Goal: Transaction & Acquisition: Purchase product/service

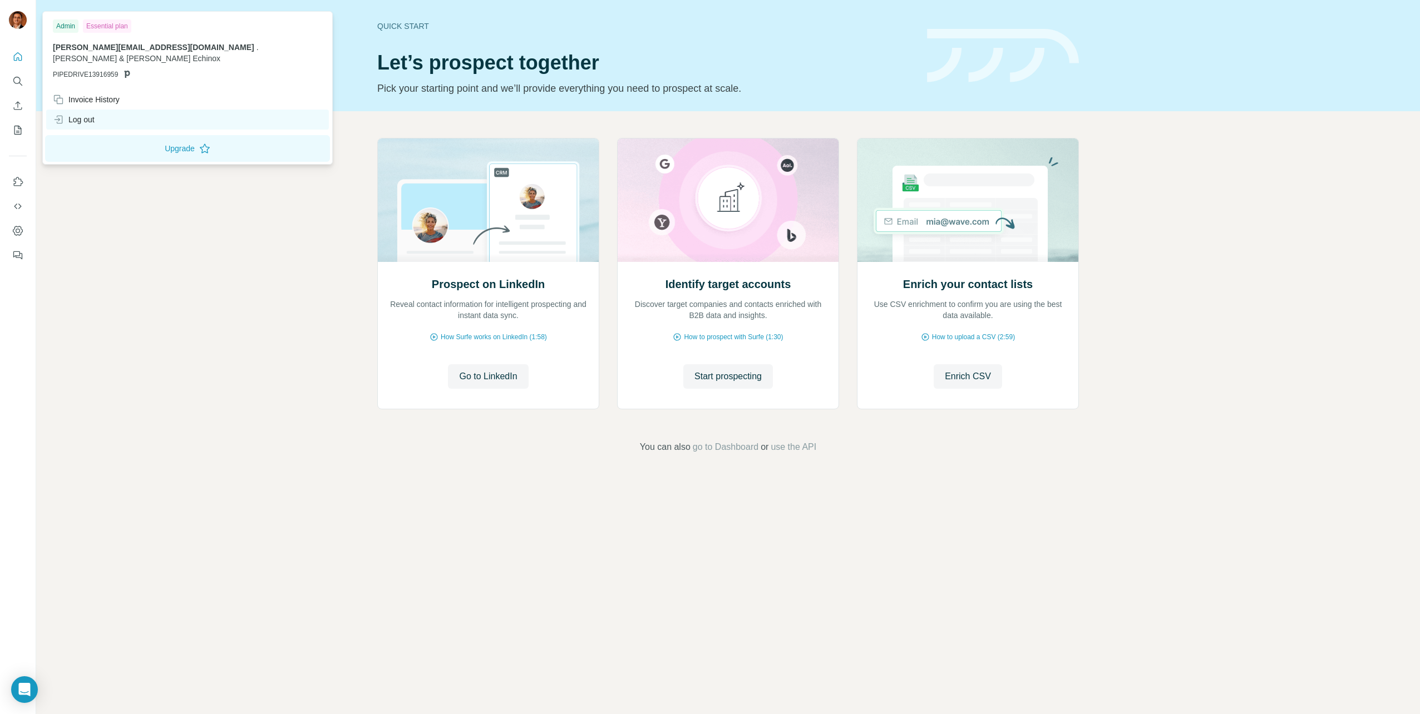
click at [68, 114] on div "Log out" at bounding box center [74, 119] width 42 height 11
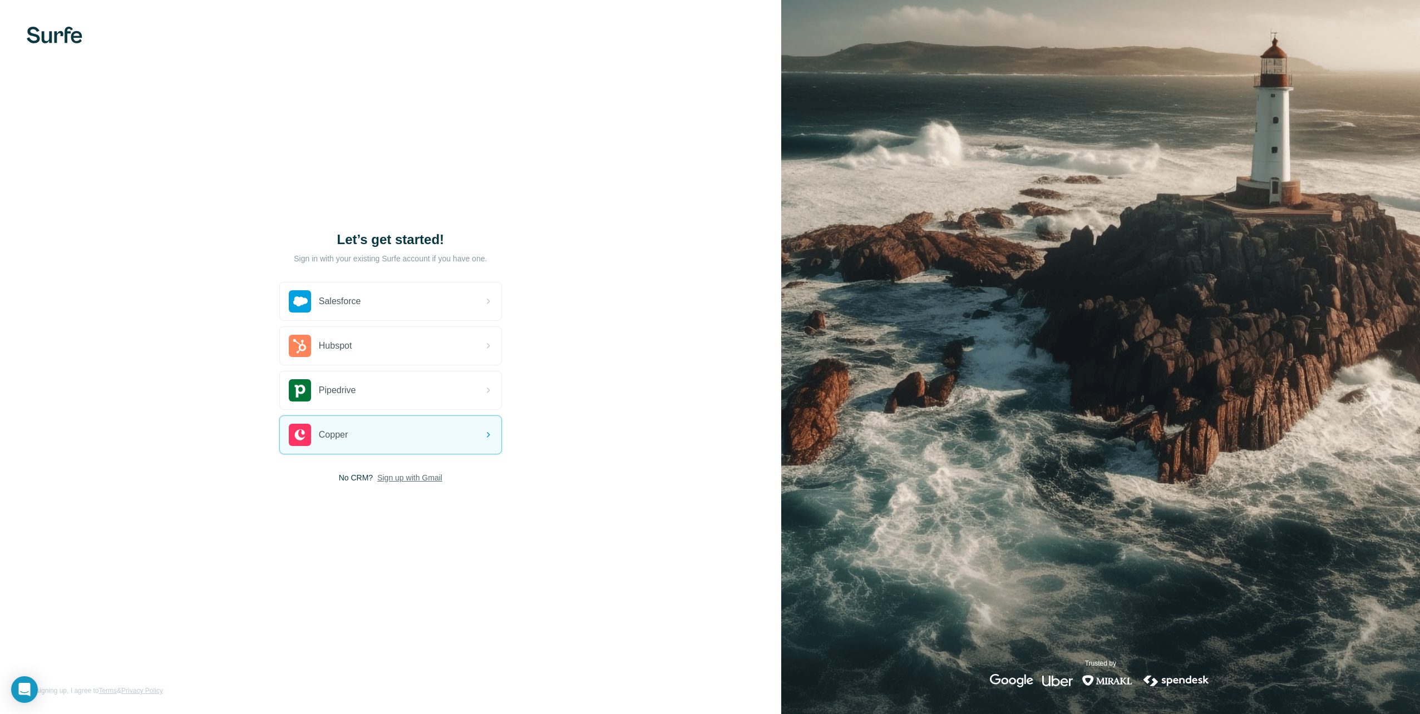
click at [408, 477] on span "Sign up with Gmail" at bounding box center [409, 477] width 65 height 11
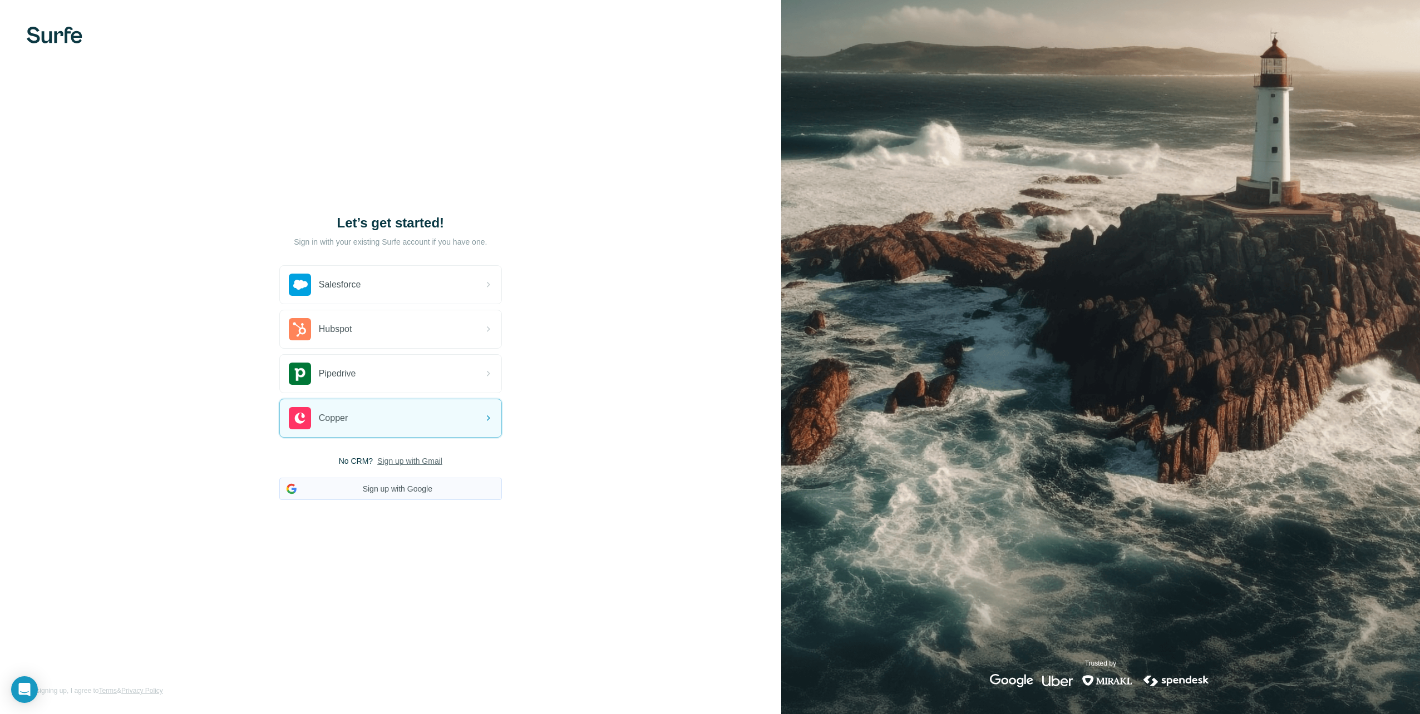
click at [389, 492] on button "Sign up with Google" at bounding box center [390, 489] width 223 height 22
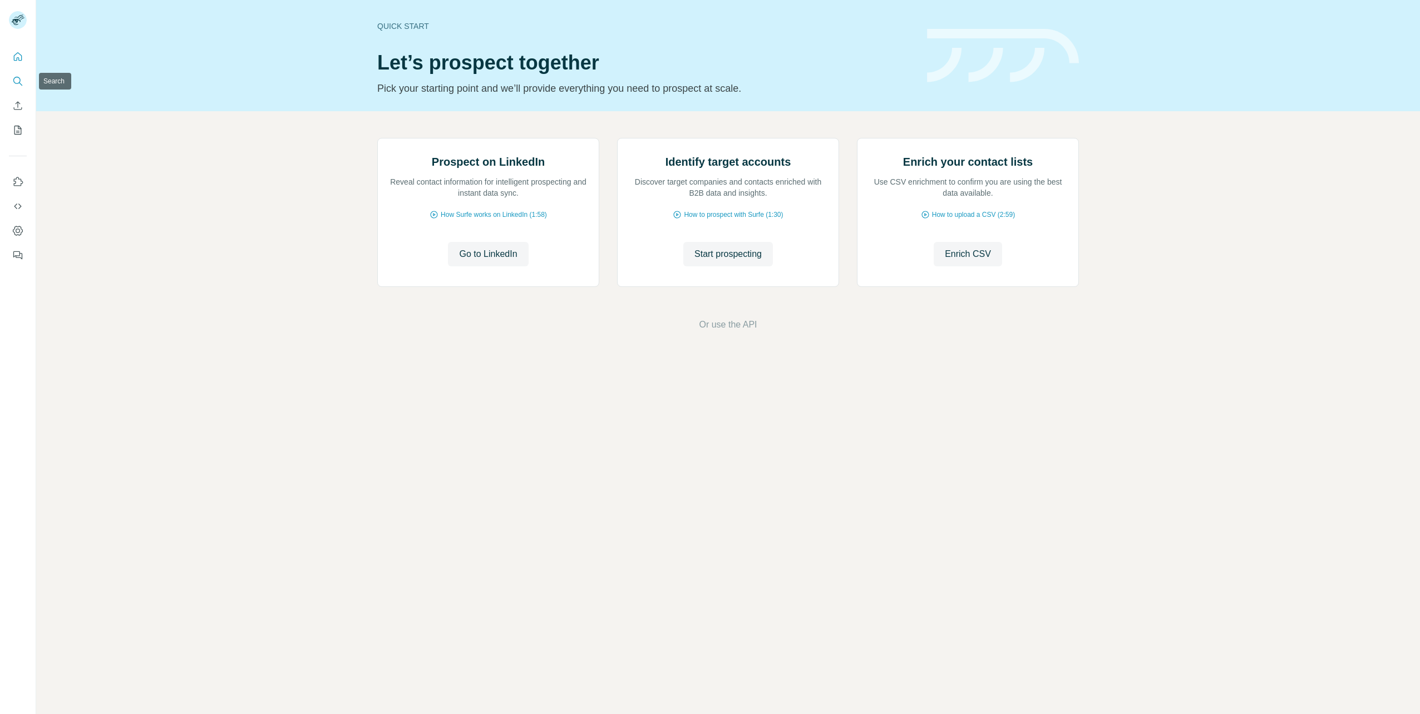
click at [20, 50] on button "Quick start" at bounding box center [18, 57] width 18 height 20
click at [17, 55] on icon "Quick start" at bounding box center [17, 56] width 11 height 11
click at [17, 58] on icon "Quick start" at bounding box center [18, 56] width 8 height 8
click at [15, 82] on icon "Search" at bounding box center [17, 81] width 11 height 11
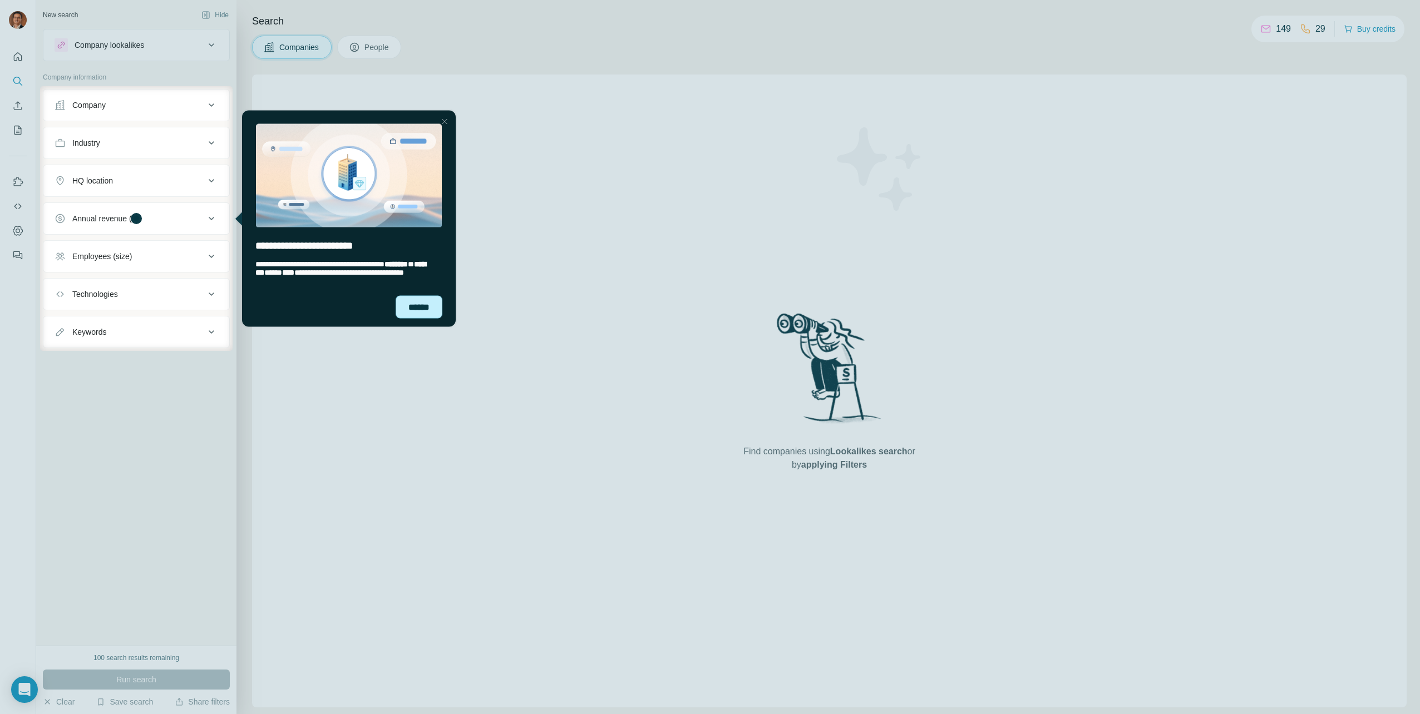
click at [418, 308] on div "******" at bounding box center [419, 306] width 47 height 23
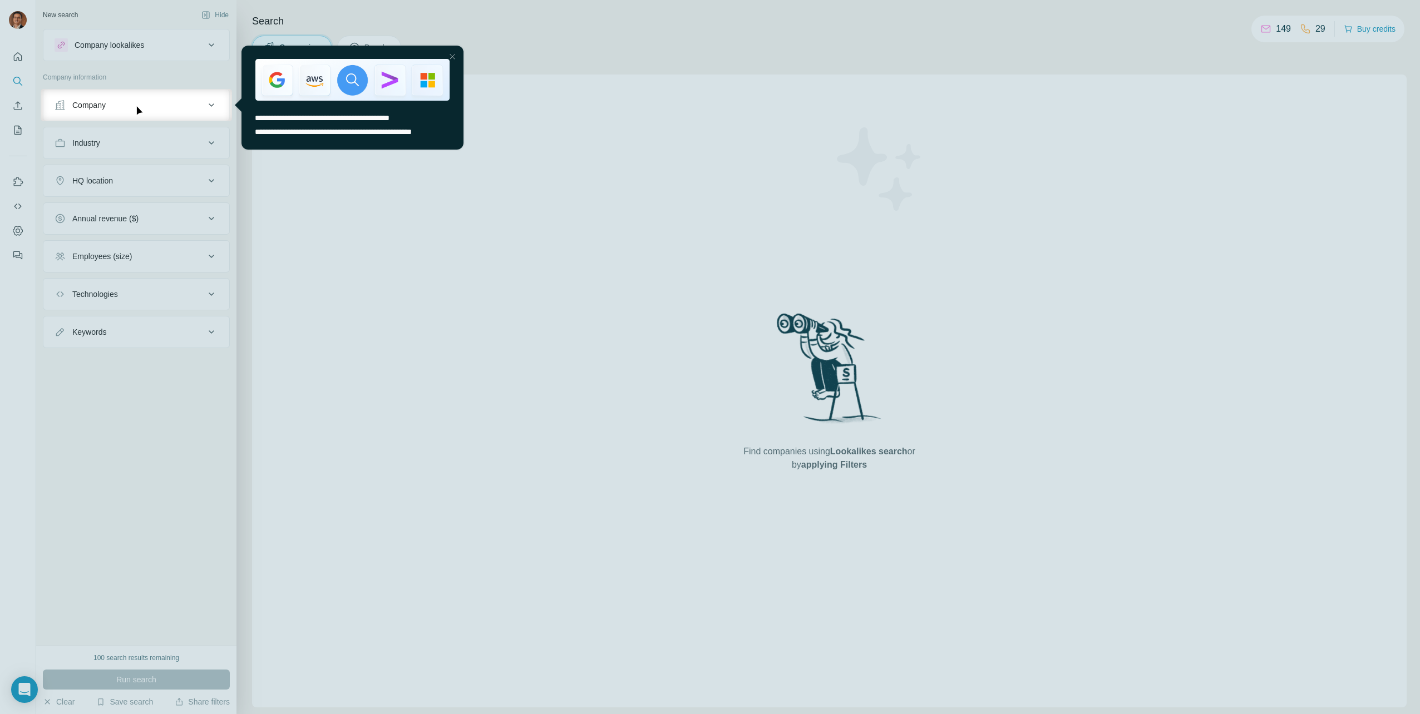
click at [1364, 29] on div at bounding box center [710, 44] width 1420 height 89
click at [452, 56] on div at bounding box center [452, 56] width 13 height 13
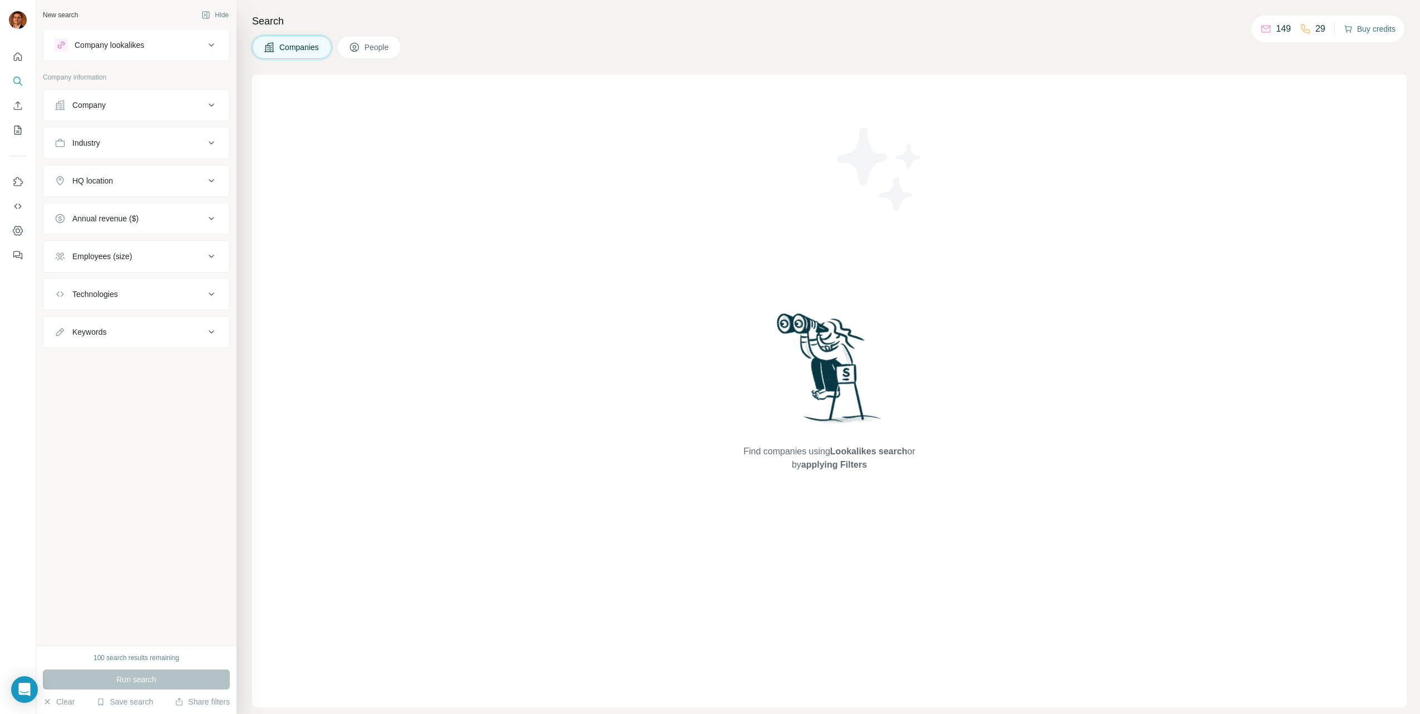
click at [1366, 32] on button "Buy credits" at bounding box center [1370, 29] width 52 height 16
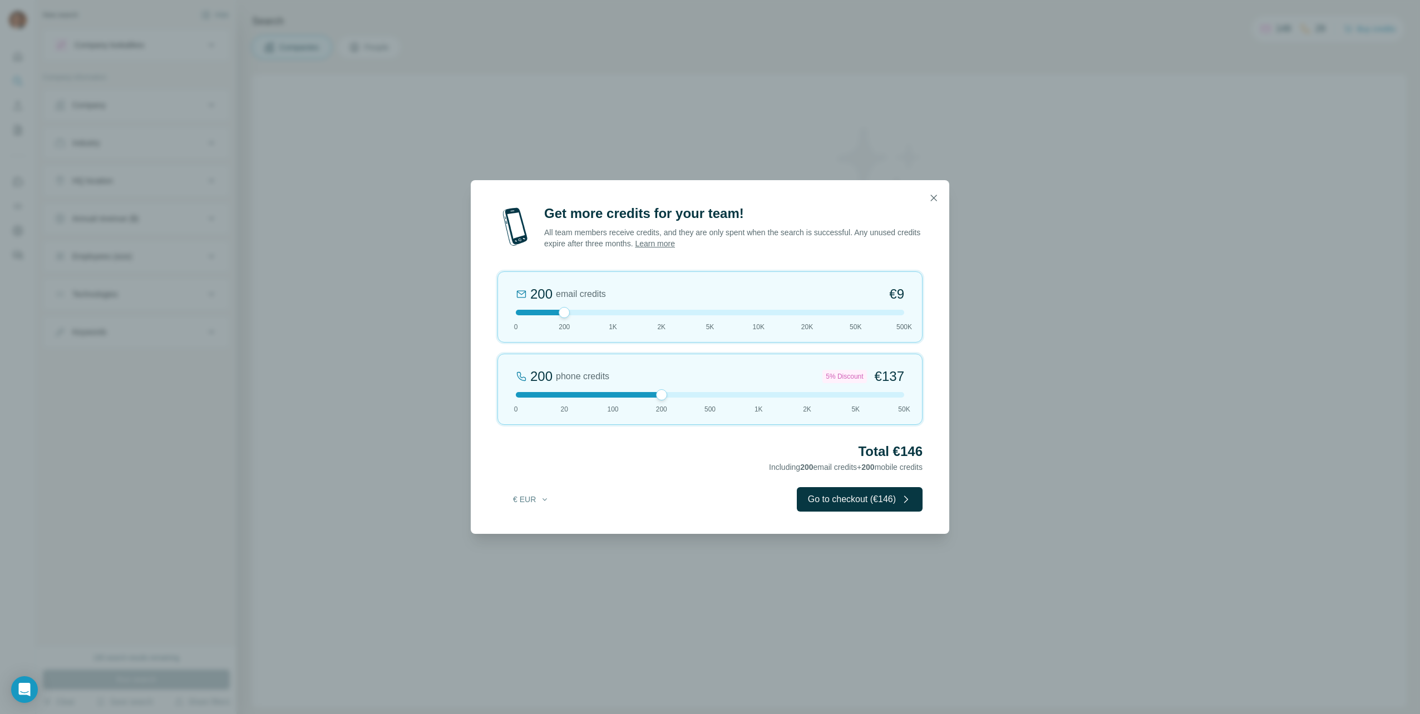
drag, startPoint x: 564, startPoint y: 395, endPoint x: 662, endPoint y: 397, distance: 98.5
click at [662, 397] on div at bounding box center [661, 395] width 11 height 11
click at [576, 391] on div "200 phone credits 5% Discount €137 0 20 100 200 500 1K 2K 5K 50K" at bounding box center [709, 389] width 425 height 71
click at [648, 312] on div at bounding box center [710, 313] width 388 height 6
click at [615, 311] on div at bounding box center [710, 313] width 388 height 6
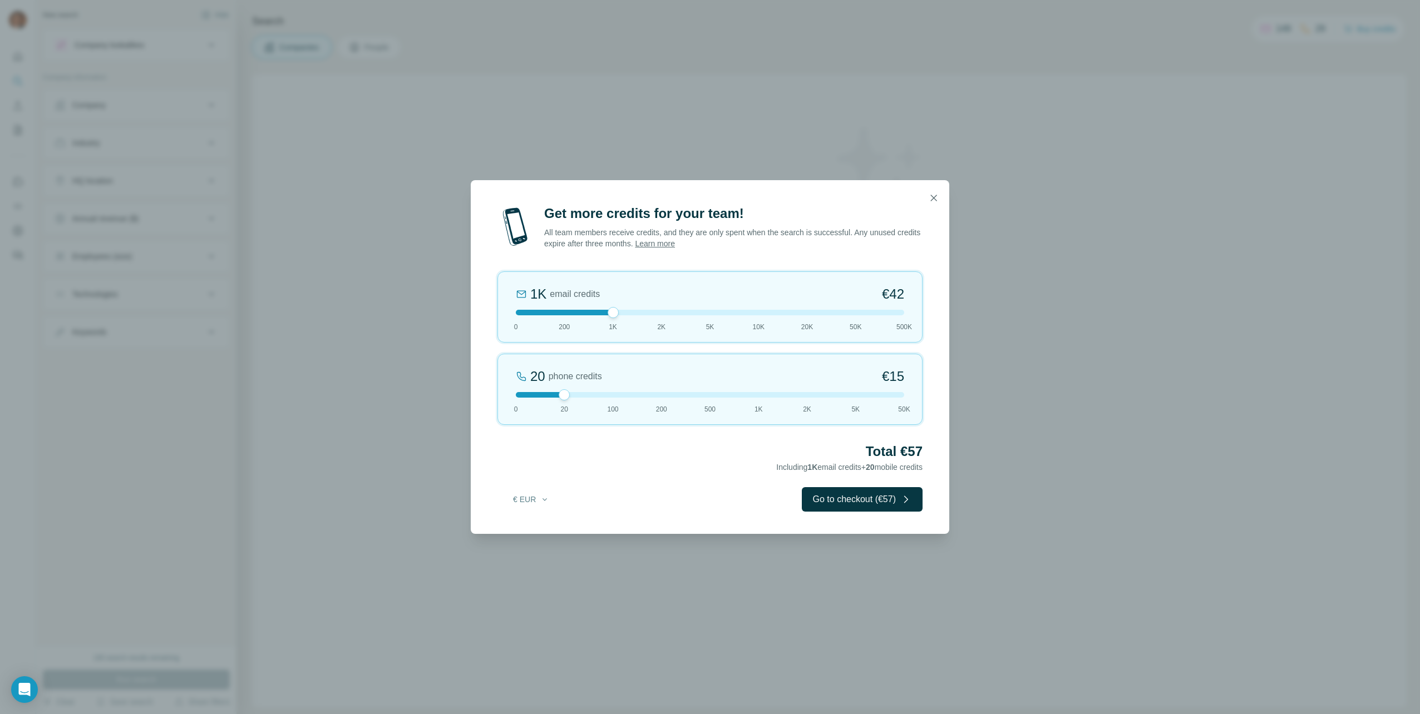
click at [612, 398] on div "20 phone credits €15 0 20 100 200 500 1K 2K 5K 50K" at bounding box center [709, 389] width 425 height 71
click at [543, 312] on div at bounding box center [710, 313] width 388 height 6
click at [558, 386] on div "100 phone credits €72 0 20 100 200 500 1K 2K 5K 50K" at bounding box center [709, 389] width 425 height 71
click at [898, 312] on div at bounding box center [710, 313] width 388 height 6
click at [899, 400] on div "20 phone credits €15 0 20 100 200 500 1K 2K 5K 50K" at bounding box center [709, 389] width 425 height 71
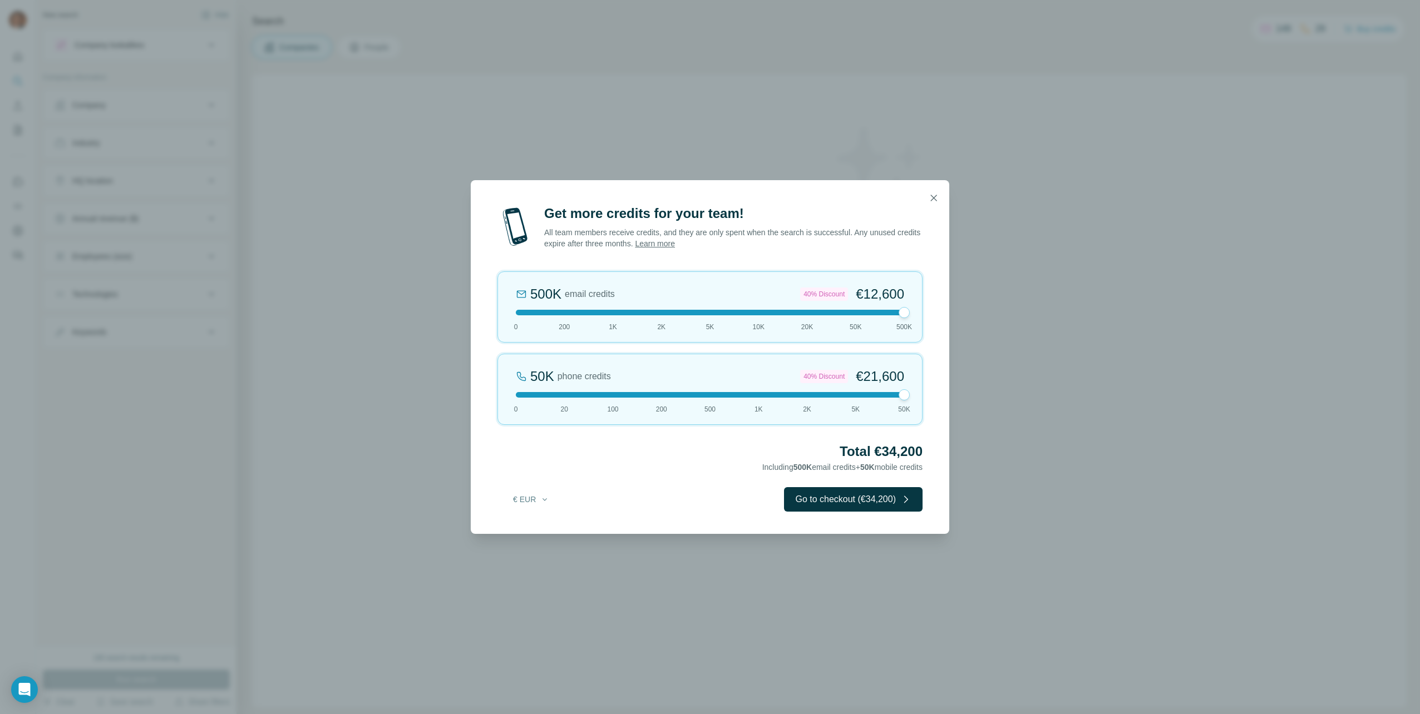
click at [857, 312] on div at bounding box center [710, 313] width 388 height 6
click at [854, 313] on div at bounding box center [855, 312] width 11 height 11
click at [807, 313] on div at bounding box center [710, 313] width 388 height 6
drag, startPoint x: 613, startPoint y: 314, endPoint x: 616, endPoint y: 358, distance: 43.5
click at [613, 316] on div "20K email credits 18% Discount €693 0 200 1K 2K 5K 10K 20K 50K 500K" at bounding box center [709, 307] width 425 height 71
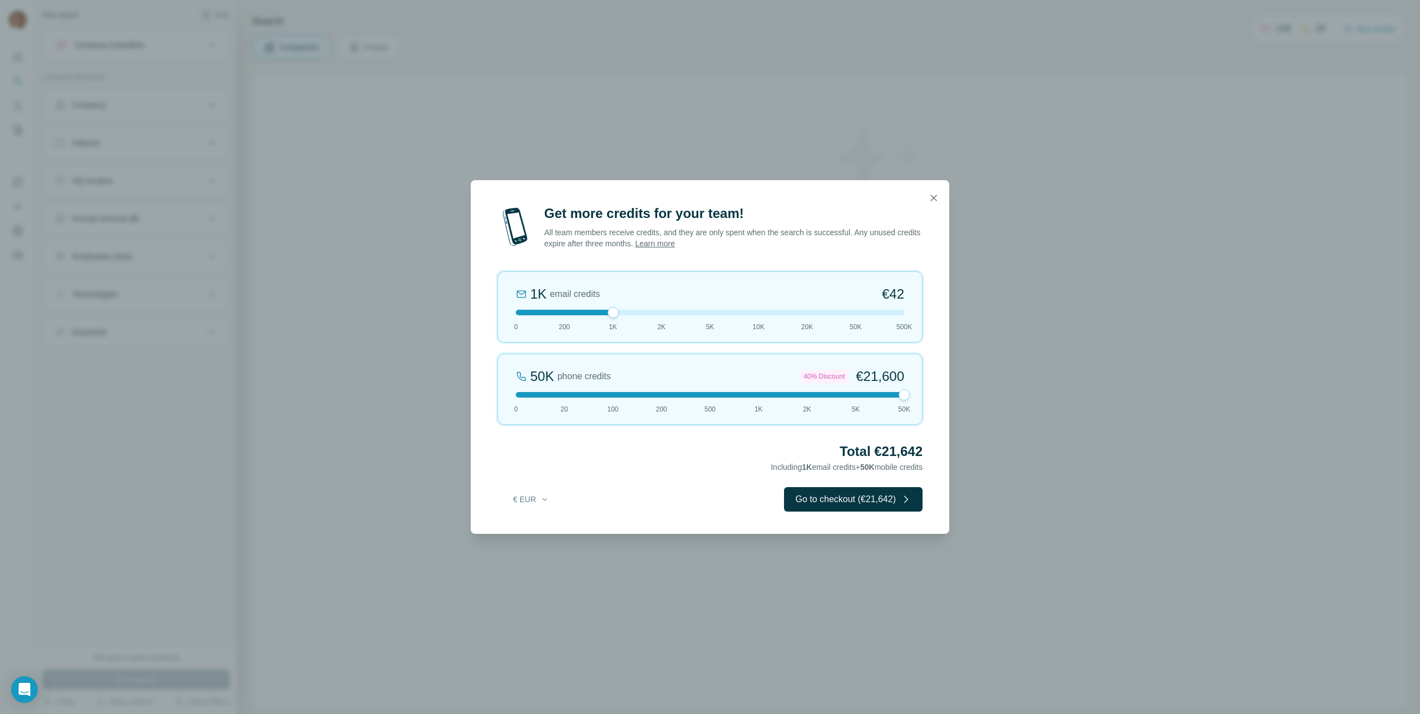
click at [616, 393] on div at bounding box center [710, 395] width 388 height 6
click at [664, 314] on div at bounding box center [710, 313] width 388 height 6
click at [659, 393] on div at bounding box center [710, 395] width 388 height 6
drag, startPoint x: 615, startPoint y: 394, endPoint x: 653, endPoint y: 472, distance: 87.4
click at [614, 396] on div at bounding box center [710, 395] width 388 height 6
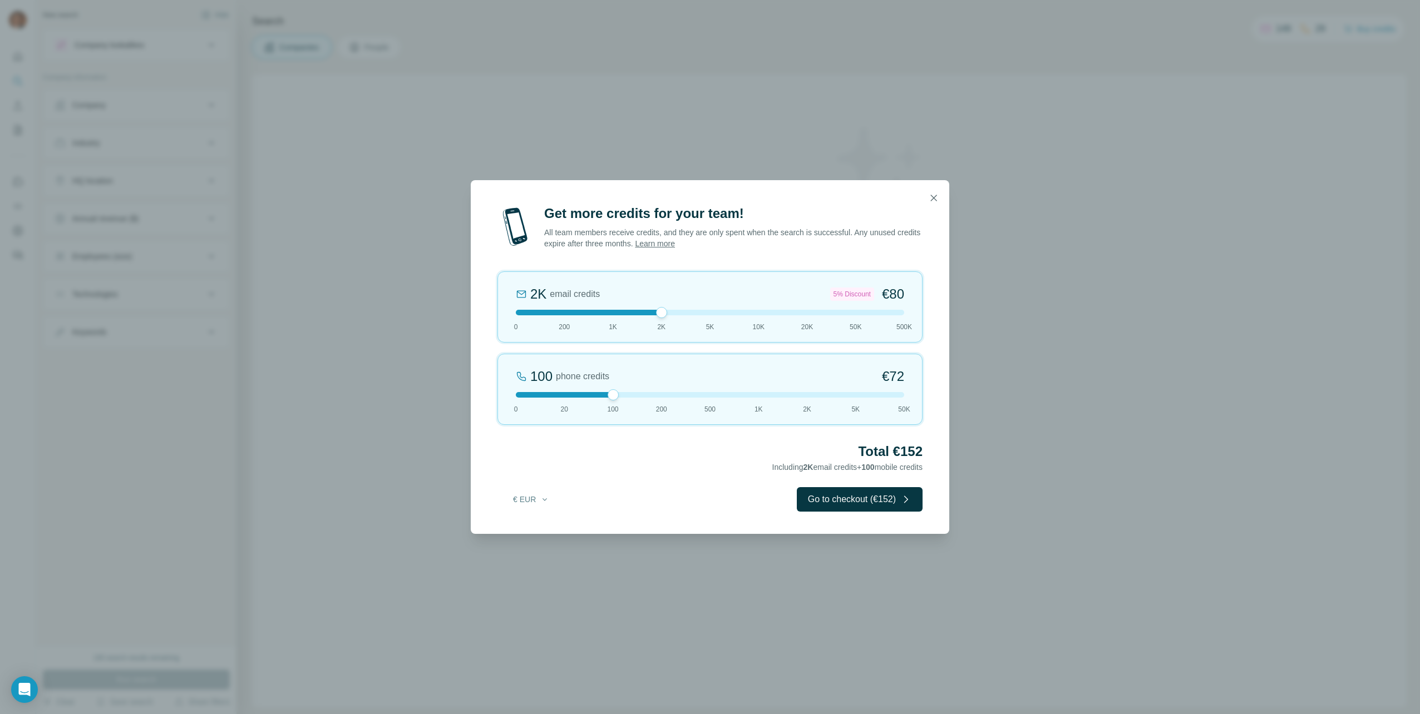
click at [659, 398] on div "100 phone credits €72 0 20 100 200 500 1K 2K 5K 50K" at bounding box center [709, 389] width 425 height 71
click at [615, 393] on div at bounding box center [710, 395] width 388 height 6
drag, startPoint x: 613, startPoint y: 314, endPoint x: 612, endPoint y: 323, distance: 8.9
click at [612, 314] on div at bounding box center [710, 313] width 388 height 6
